Goal: Task Accomplishment & Management: Use online tool/utility

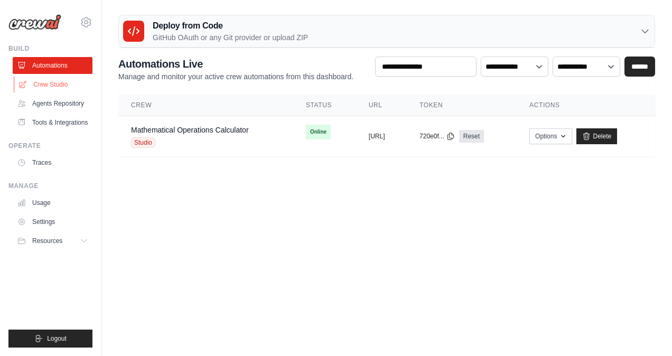
click at [52, 83] on link "Crew Studio" at bounding box center [54, 84] width 80 height 17
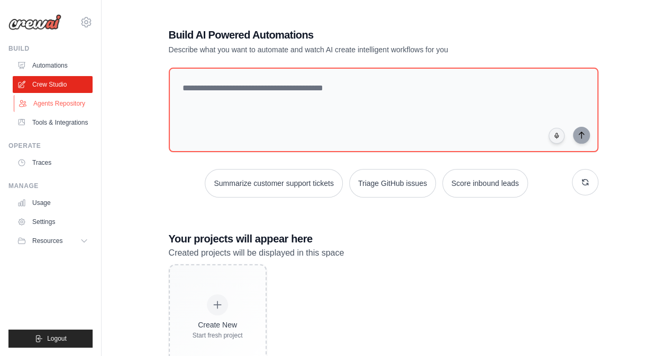
click at [31, 100] on link "Agents Repository" at bounding box center [54, 103] width 80 height 17
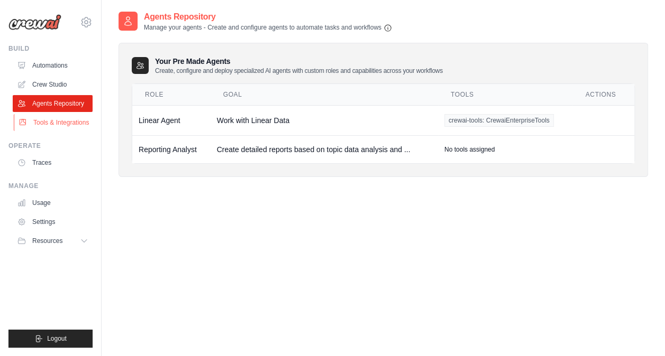
click at [67, 122] on link "Tools & Integrations" at bounding box center [54, 122] width 80 height 17
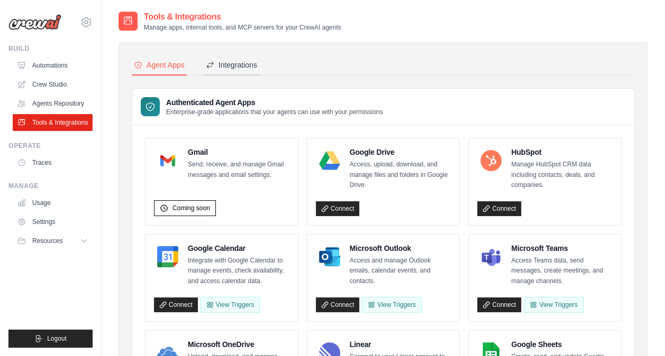
click at [233, 63] on div "Integrations" at bounding box center [231, 65] width 51 height 11
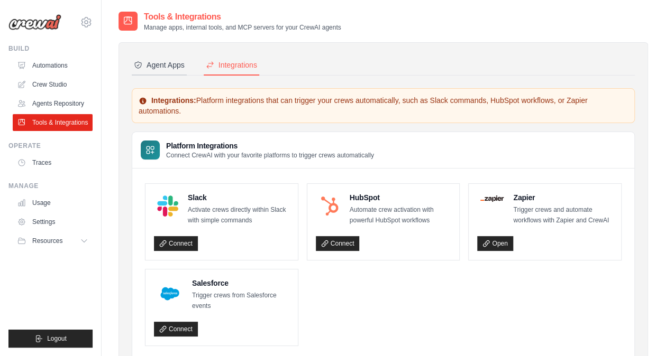
click at [164, 63] on div "Agent Apps" at bounding box center [159, 65] width 51 height 11
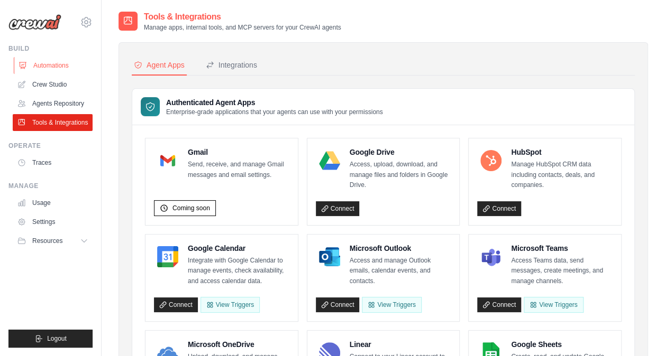
click at [53, 65] on link "Automations" at bounding box center [54, 65] width 80 height 17
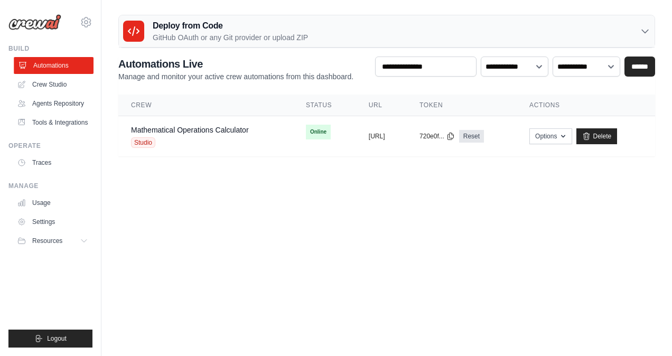
click at [83, 63] on link "Automations" at bounding box center [54, 65] width 80 height 17
click at [87, 22] on icon at bounding box center [86, 22] width 13 height 13
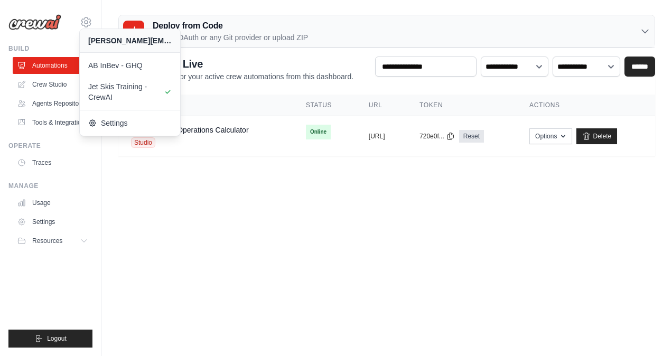
click at [296, 284] on body "[PERSON_NAME][EMAIL_ADDRESS][DOMAIN_NAME] AB InBev - GHQ Jet Skis Training - [G…" at bounding box center [336, 178] width 672 height 356
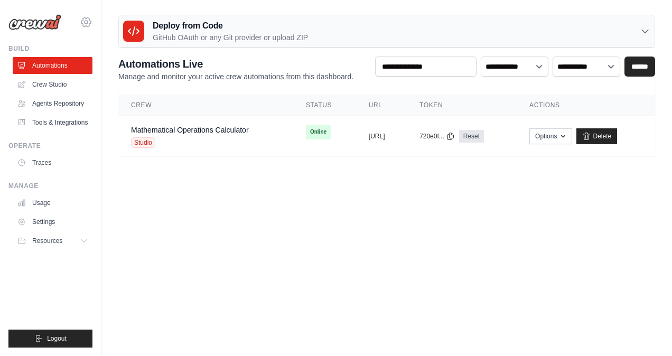
click at [85, 26] on icon at bounding box center [86, 21] width 10 height 9
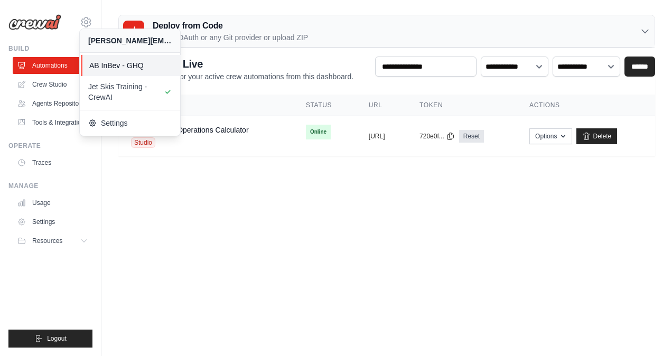
click at [145, 68] on span "AB InBev - GHQ" at bounding box center [131, 65] width 84 height 11
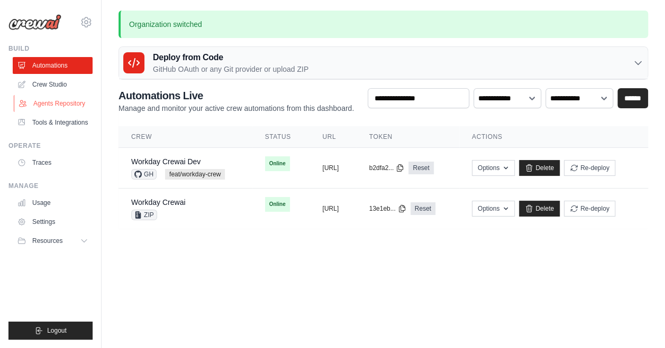
click at [67, 103] on link "Agents Repository" at bounding box center [54, 103] width 80 height 17
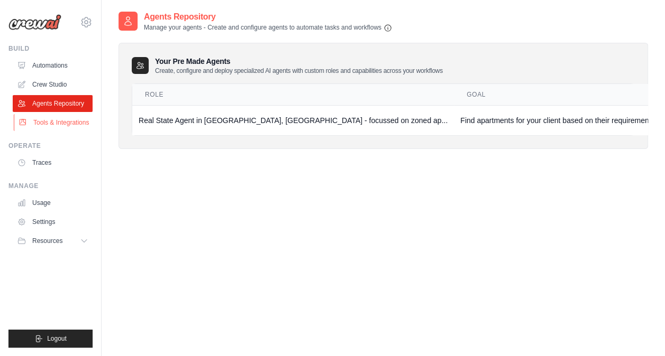
click at [81, 121] on link "Tools & Integrations" at bounding box center [54, 122] width 80 height 17
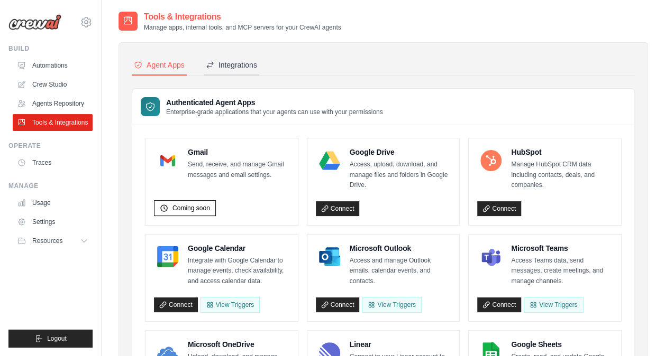
click at [232, 58] on button "Integrations" at bounding box center [232, 66] width 56 height 20
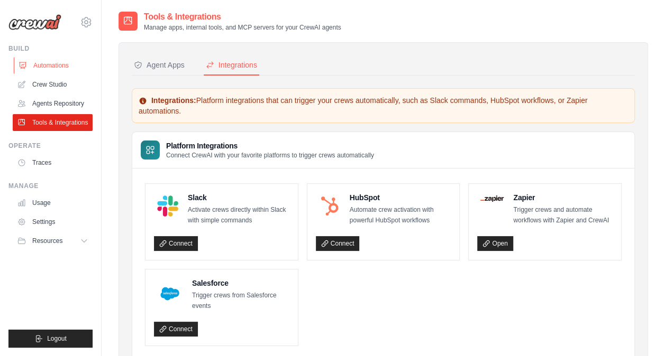
click at [54, 63] on link "Automations" at bounding box center [54, 65] width 80 height 17
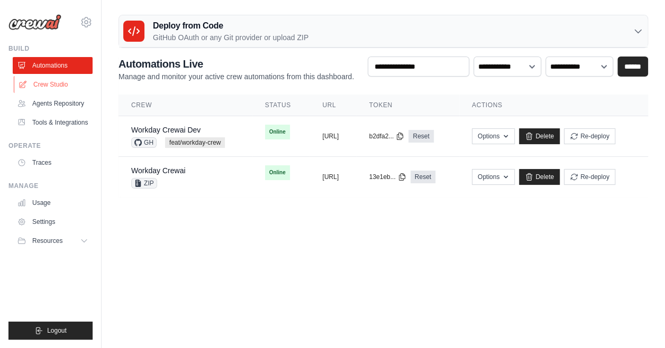
click at [47, 85] on link "Crew Studio" at bounding box center [54, 84] width 80 height 17
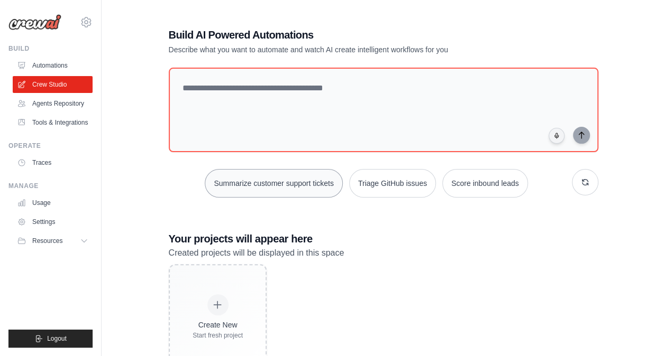
scroll to position [41, 0]
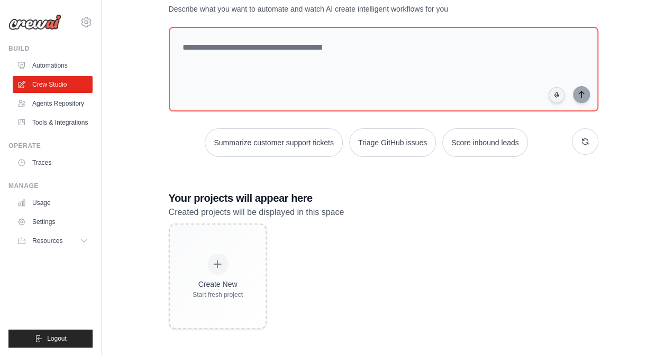
click at [323, 255] on div "Create New Start fresh project" at bounding box center [383, 277] width 429 height 106
click at [57, 72] on link "Automations" at bounding box center [54, 65] width 80 height 17
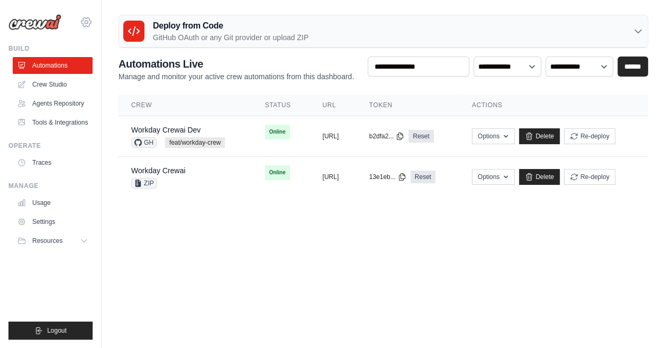
click at [87, 17] on icon at bounding box center [86, 22] width 13 height 13
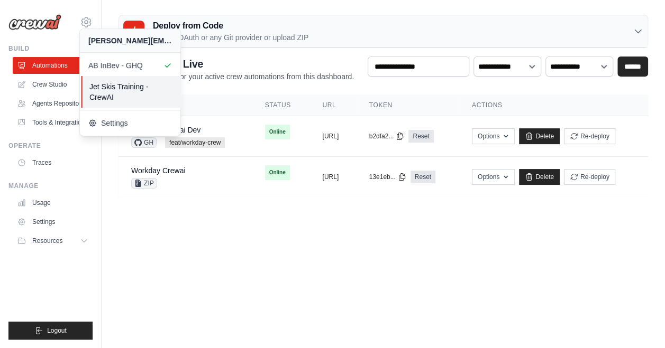
click at [124, 85] on span "Jet Skis Training - CrewAI" at bounding box center [131, 91] width 84 height 21
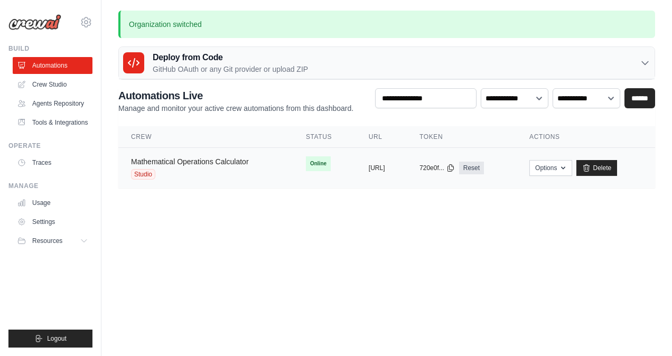
click at [187, 159] on link "Mathematical Operations Calculator" at bounding box center [190, 162] width 118 height 8
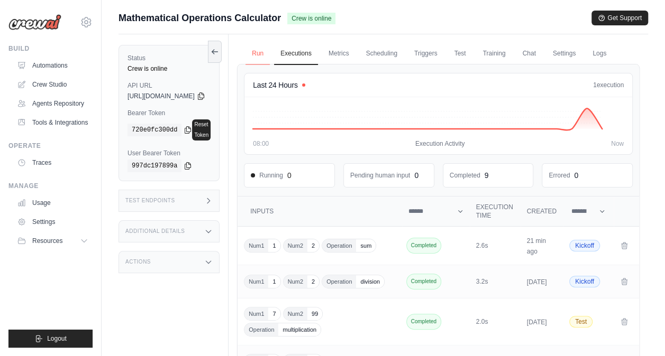
click at [270, 56] on link "Run" at bounding box center [257, 54] width 24 height 22
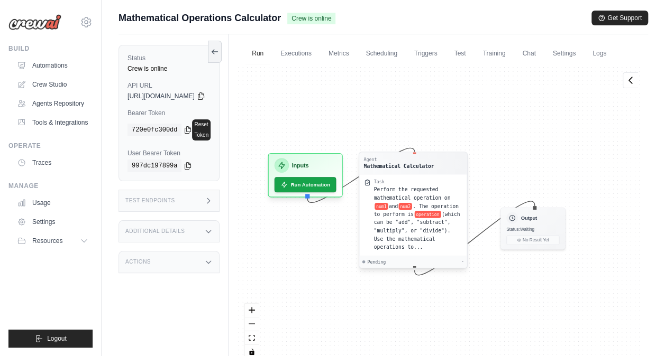
click at [412, 210] on span "num2" at bounding box center [405, 206] width 13 height 7
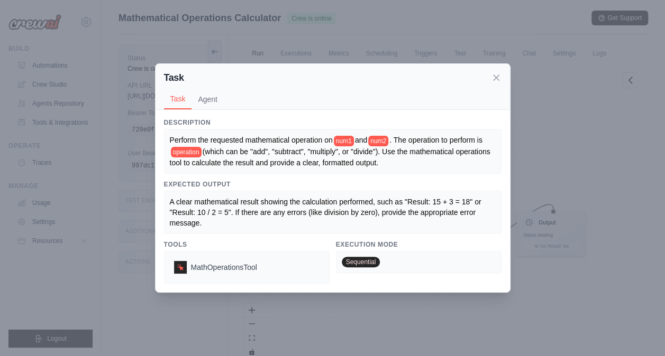
scroll to position [51, 0]
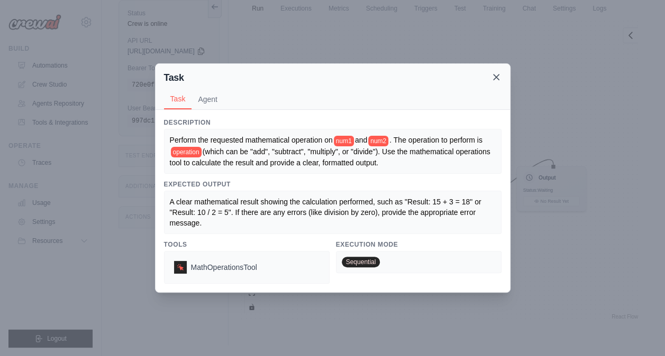
click at [494, 76] on icon at bounding box center [496, 77] width 11 height 11
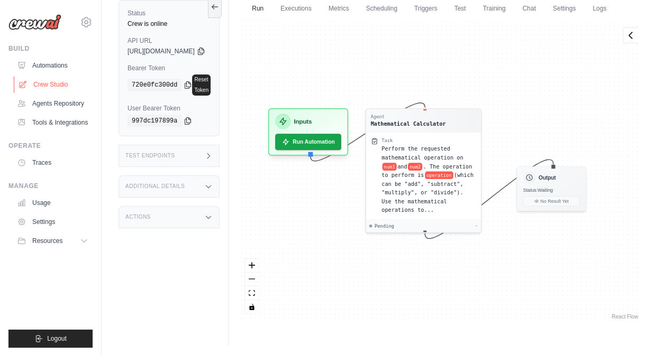
click at [61, 76] on link "Crew Studio" at bounding box center [54, 84] width 80 height 17
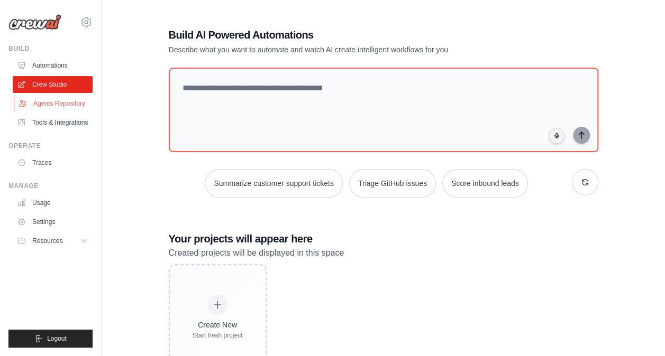
click at [60, 101] on link "Agents Repository" at bounding box center [54, 103] width 80 height 17
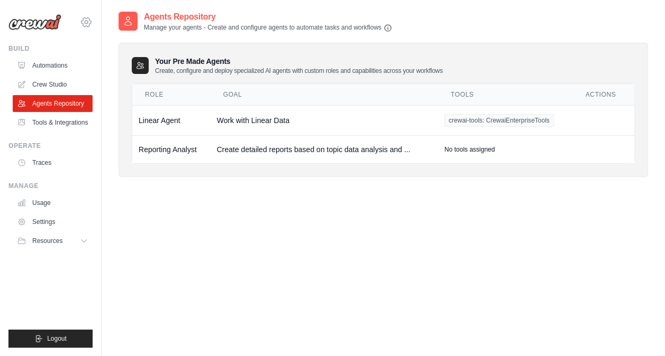
click at [89, 23] on icon at bounding box center [86, 22] width 13 height 13
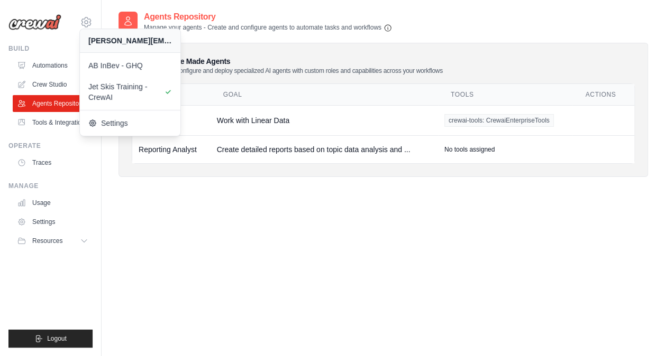
click at [271, 246] on div "Agents Repository Manage your agents - Create and configure agents to automate …" at bounding box center [382, 189] width 529 height 356
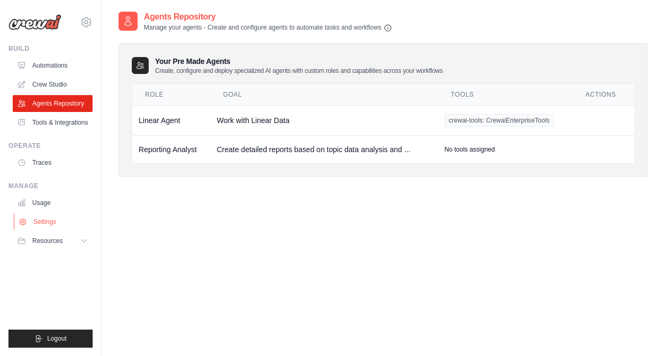
click at [48, 224] on link "Settings" at bounding box center [54, 222] width 80 height 17
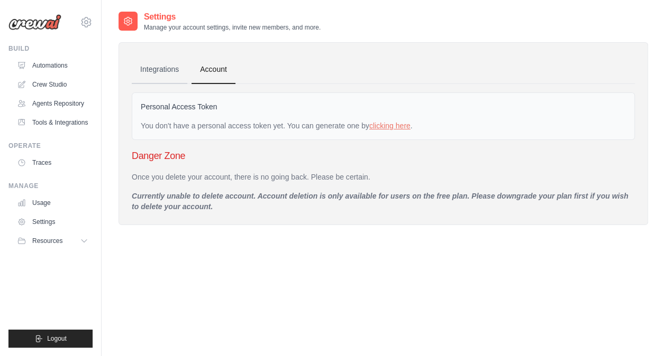
click at [153, 66] on link "Integrations" at bounding box center [160, 70] width 56 height 29
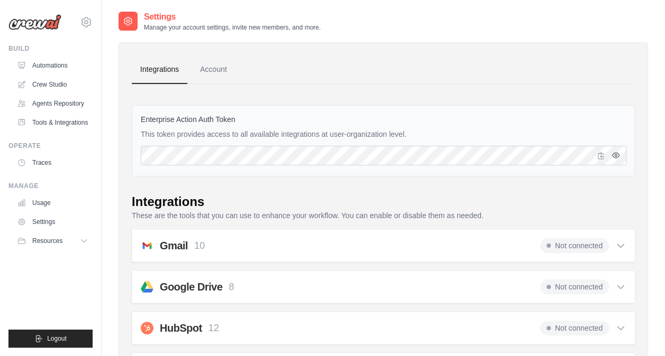
click at [615, 154] on icon "button" at bounding box center [615, 155] width 2 height 2
click at [225, 72] on link "Account" at bounding box center [213, 70] width 44 height 29
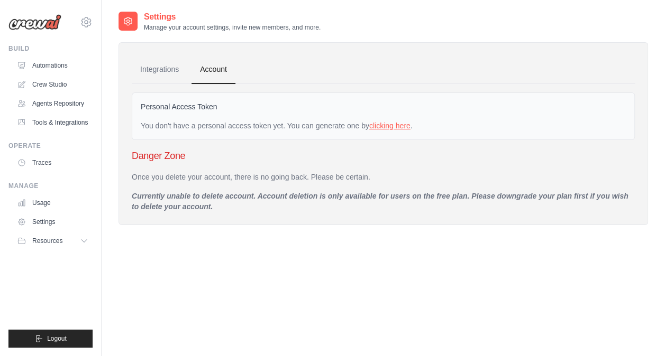
click at [388, 125] on link "clicking here" at bounding box center [389, 126] width 41 height 8
click at [382, 127] on link "clicking here" at bounding box center [389, 126] width 41 height 8
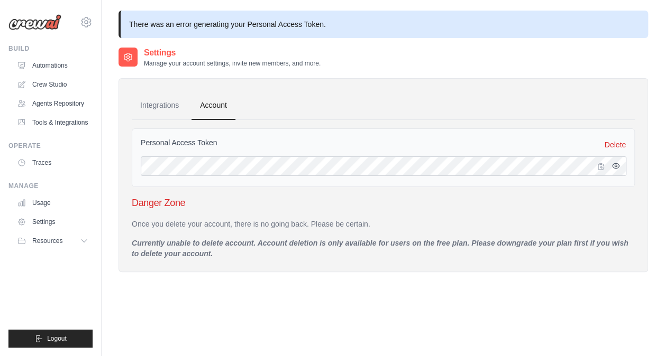
click at [616, 163] on icon "button" at bounding box center [615, 165] width 7 height 5
